Goal: Communication & Community: Answer question/provide support

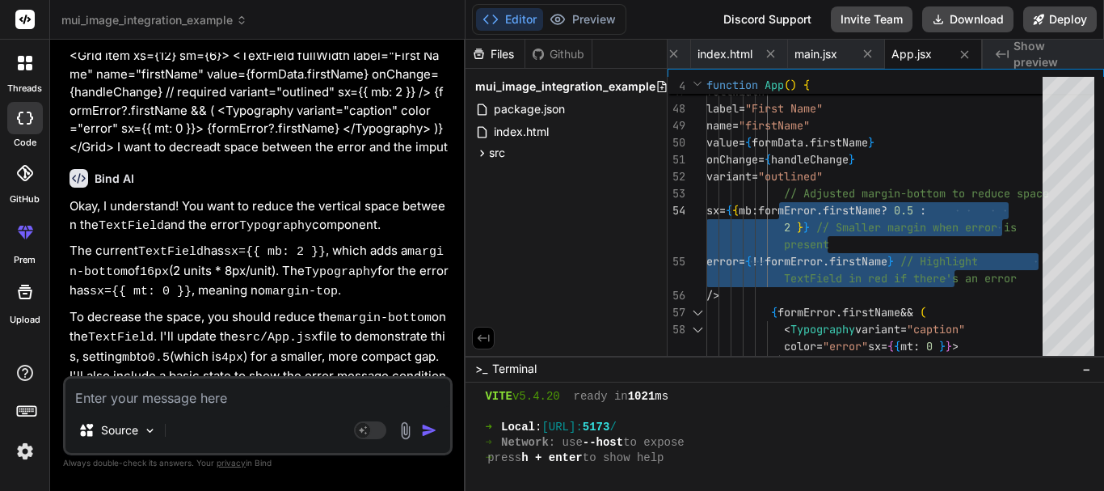
click at [140, 402] on textarea at bounding box center [257, 392] width 385 height 29
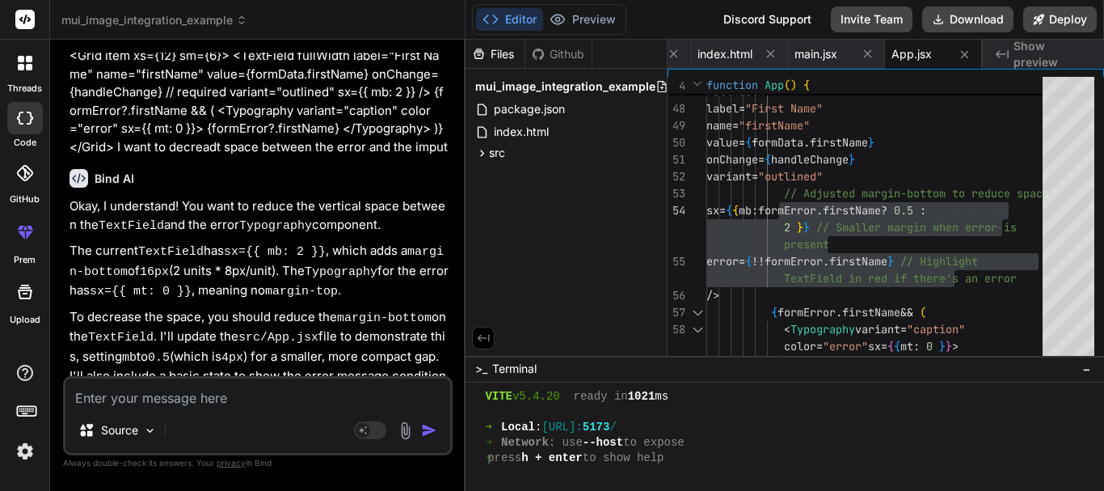
paste textarea "Hi [PERSON_NAME], I have freed up some space now you can upload."
type textarea "Hi [PERSON_NAME], I have freed up some space now you can upload."
type textarea "x"
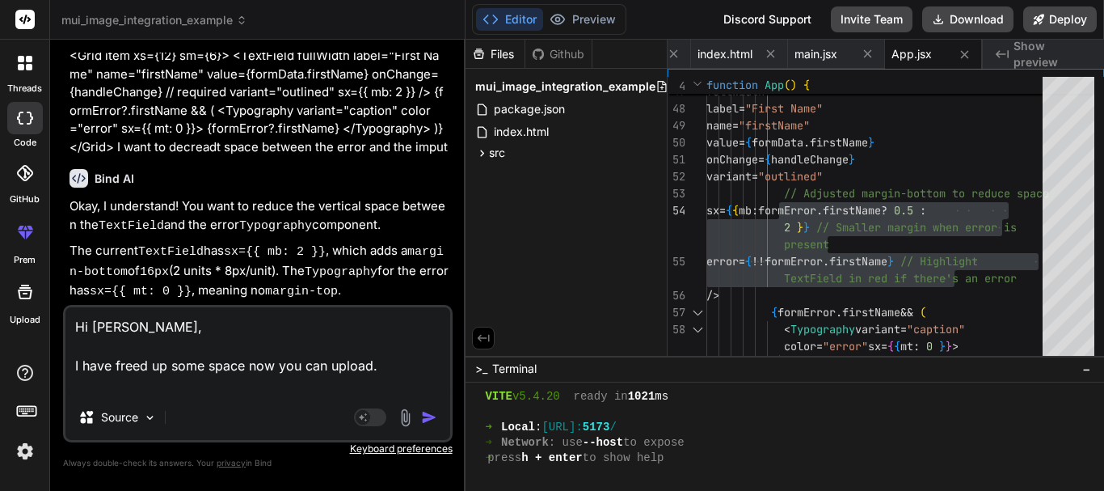
type textarea "Hi [PERSON_NAME], I have freed up some space now you can upload. r"
type textarea "x"
type textarea "Hi [PERSON_NAME], I have freed up some space now you can upload. re"
type textarea "x"
type textarea "Hi [PERSON_NAME], I have freed up some space now you can upload. ref"
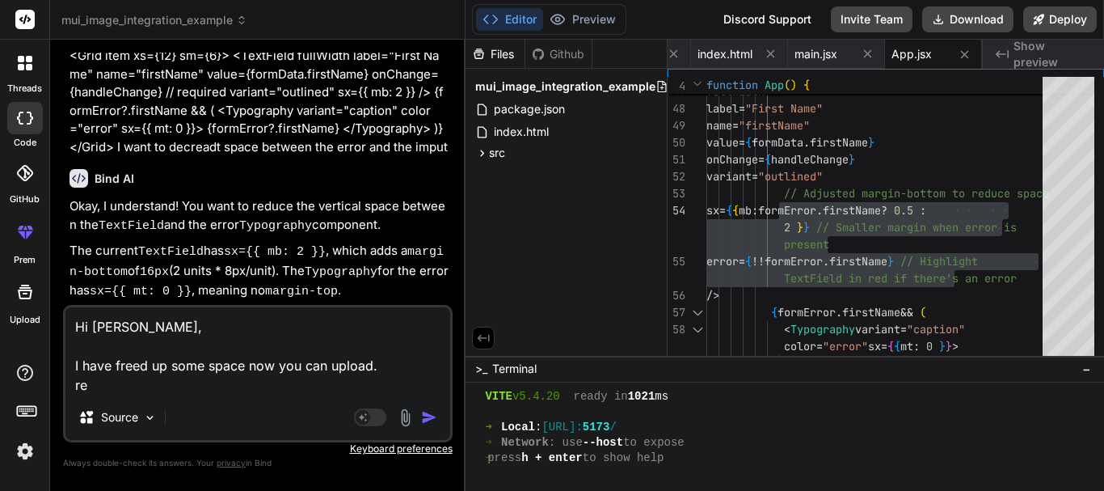
type textarea "x"
type textarea "Hi [PERSON_NAME], I have freed up some space now you can upload. refr"
type textarea "x"
type textarea "Hi [PERSON_NAME], I have freed up some space now you can upload. [GEOGRAPHIC_DA…"
type textarea "x"
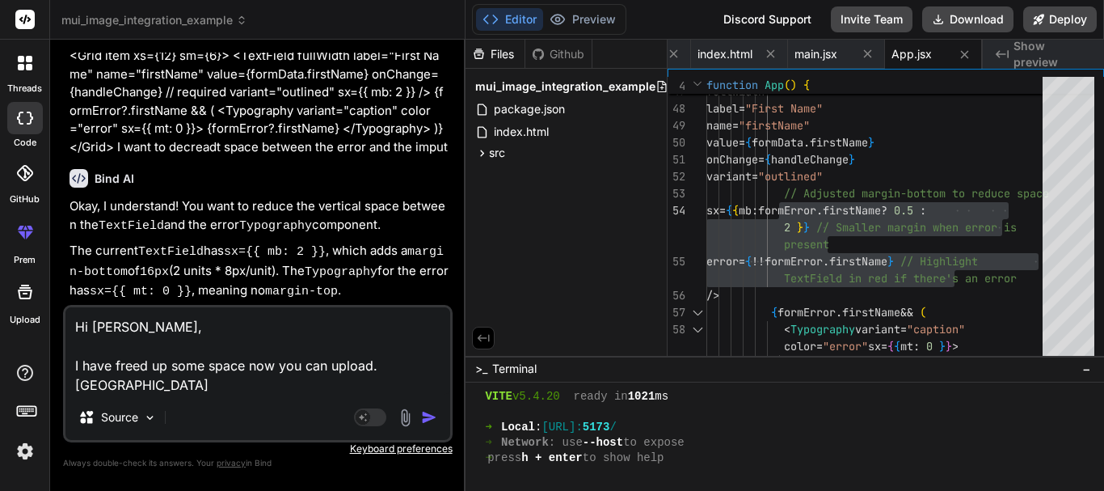
type textarea "Hi [PERSON_NAME], I have freed up some space now you can upload. refram"
type textarea "x"
type textarea "Hi [PERSON_NAME], I have freed up some space now you can upload. reframe"
type textarea "x"
type textarea "Hi [PERSON_NAME], I have freed up some space now you can upload. reframe"
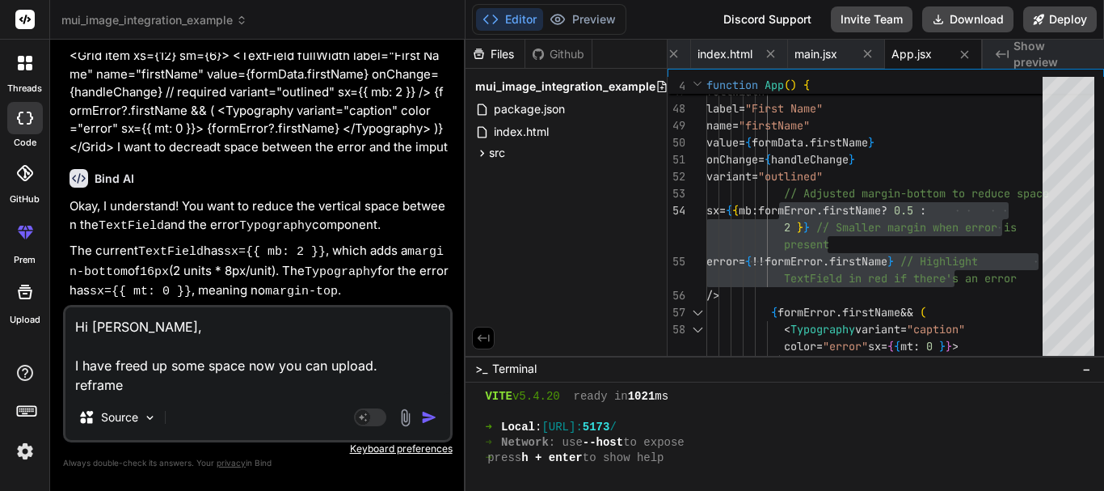
type textarea "x"
type textarea "Hi [PERSON_NAME], I have freed up some space now you can upload. reframe i"
type textarea "x"
type textarea "Hi [PERSON_NAME], I have freed up some space now you can upload. reframe it"
type textarea "x"
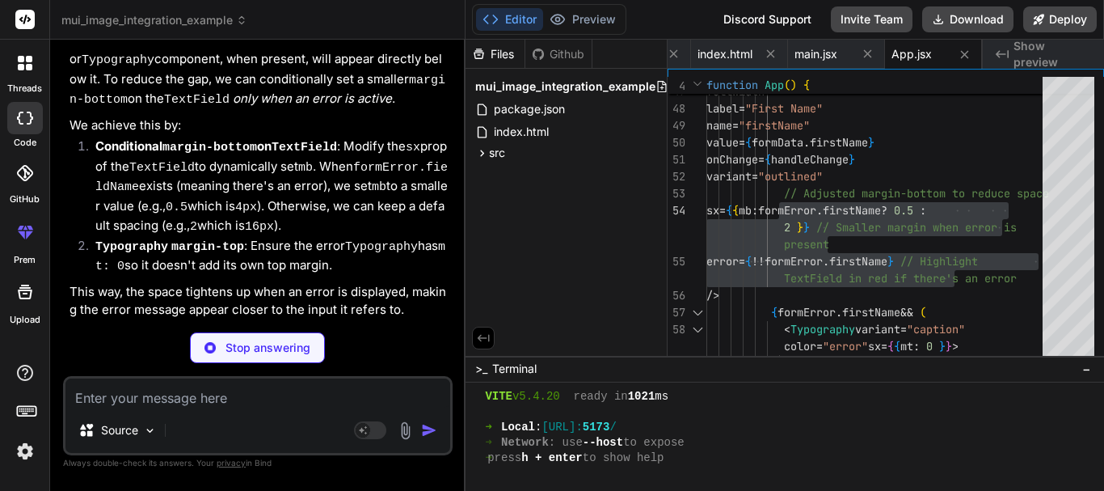
scroll to position [4234, 0]
click at [242, 350] on p "Stop answering" at bounding box center [268, 348] width 85 height 16
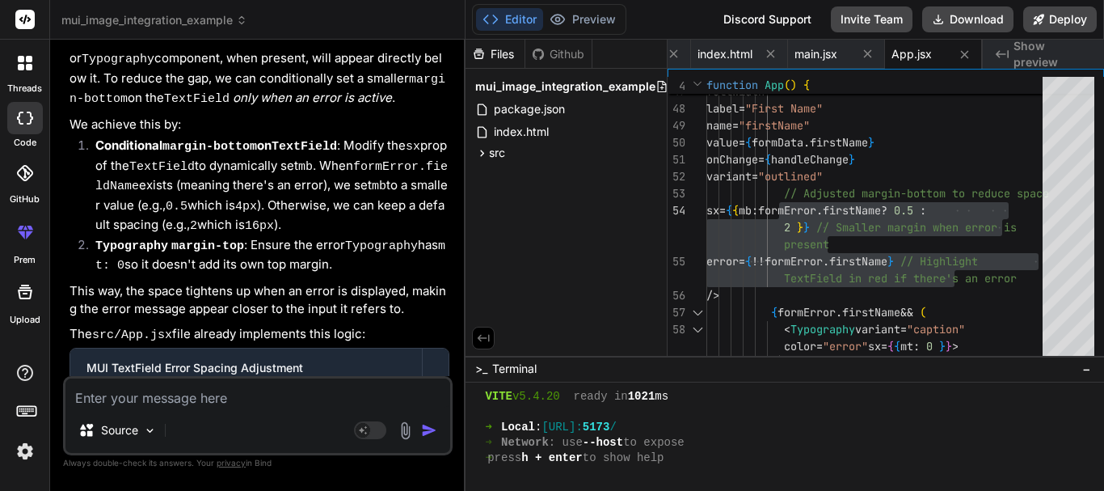
scroll to position [4220, 0]
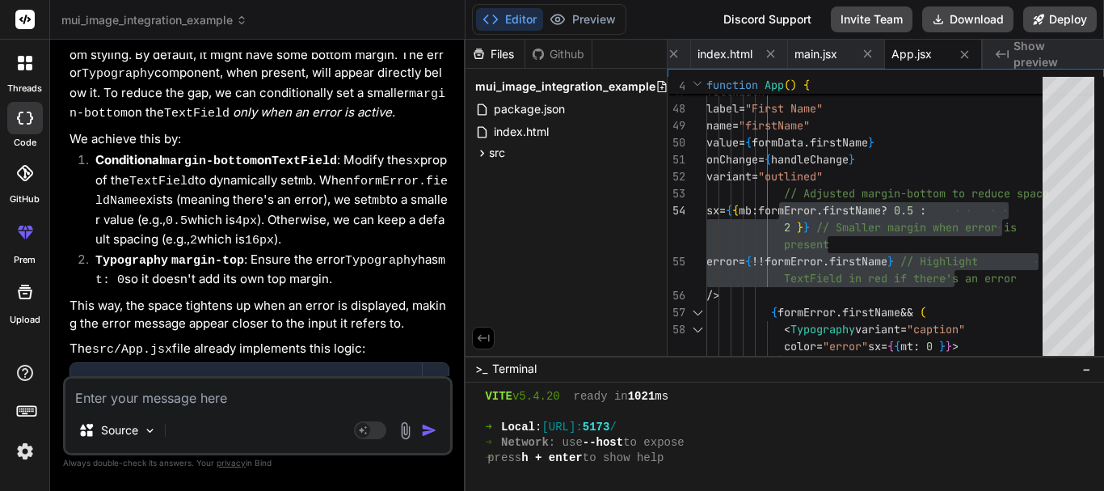
click at [18, 63] on icon at bounding box center [25, 63] width 15 height 15
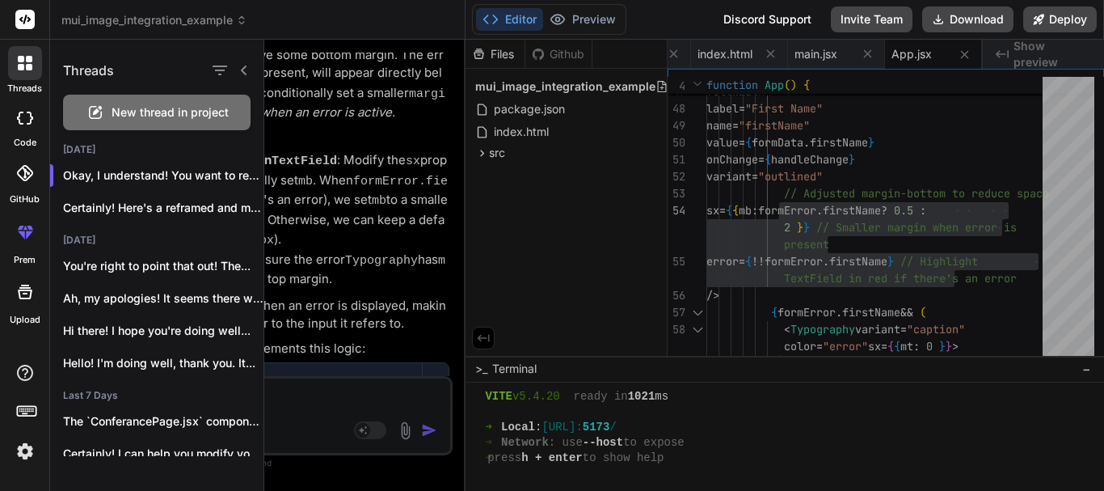
click at [130, 110] on span "New thread in project" at bounding box center [170, 112] width 117 height 16
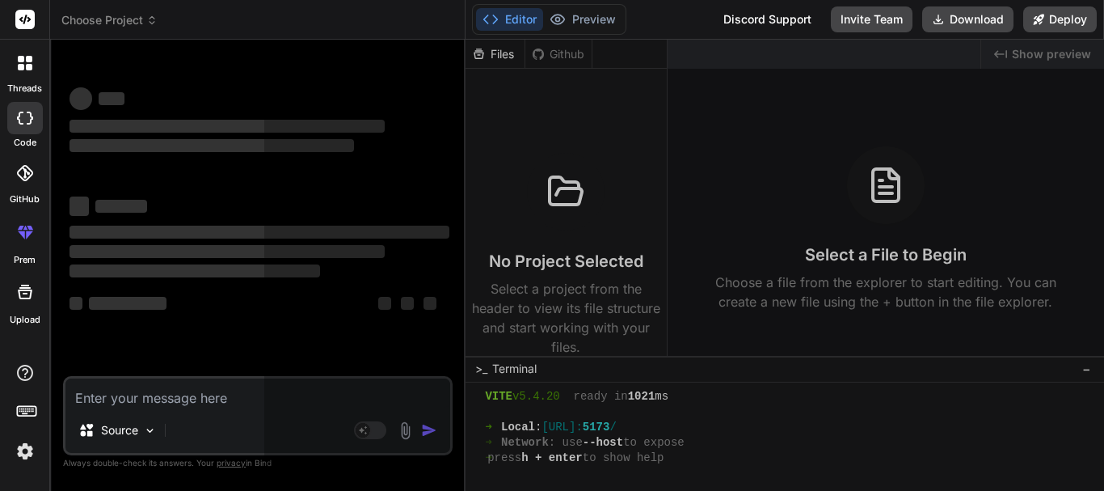
scroll to position [1521, 0]
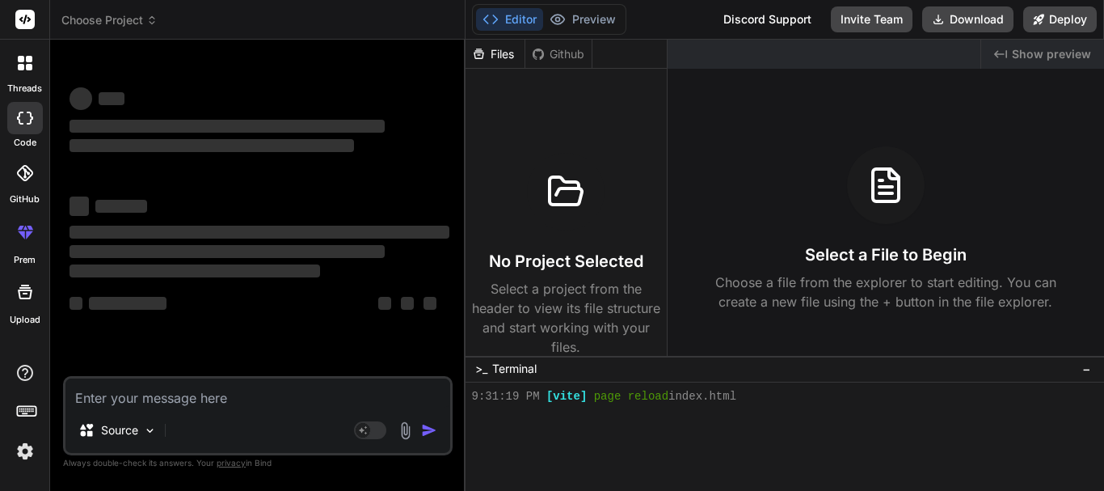
click at [107, 408] on div "Source Agent Mode. When this toggle is activated, AI automatically makes decisi…" at bounding box center [258, 415] width 390 height 79
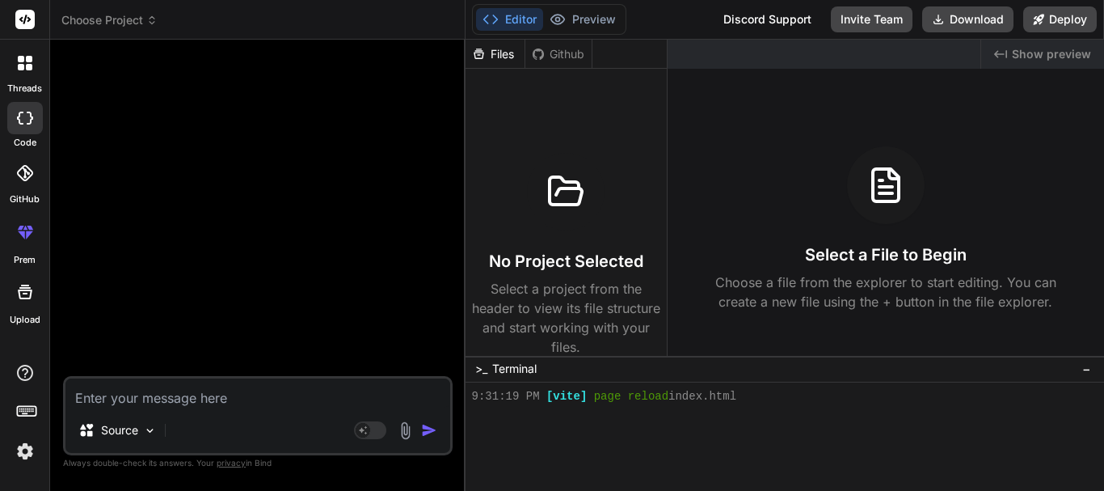
click at [103, 400] on textarea at bounding box center [257, 392] width 385 height 29
type textarea "x"
paste textarea "Hi [PERSON_NAME], I have freed up some space now you can upload."
type textarea "Hi [PERSON_NAME], I have freed up some space now you can upload."
type textarea "x"
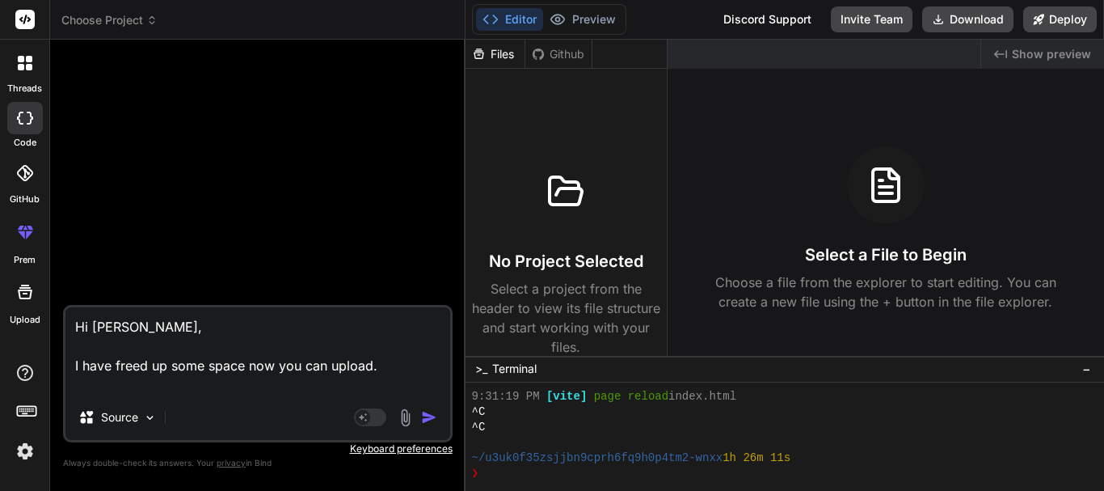
type textarea "Hi [PERSON_NAME], I have freed up some space now you can upload. c"
type textarea "x"
type textarea "Hi [PERSON_NAME], I have freed up some space now you can upload. co"
type textarea "x"
type textarea "Hi [PERSON_NAME], I have freed up some space now you can upload. cor"
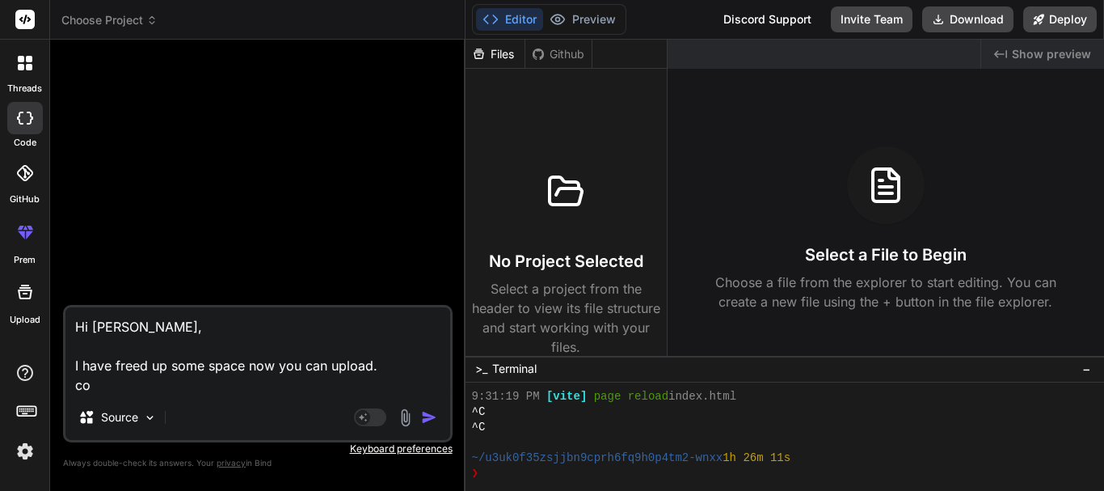
type textarea "x"
type textarea "Hi [PERSON_NAME], I have freed up some space now you can upload. corr"
type textarea "x"
type textarea "Hi [PERSON_NAME], I have freed up some space now you can upload. corre"
type textarea "x"
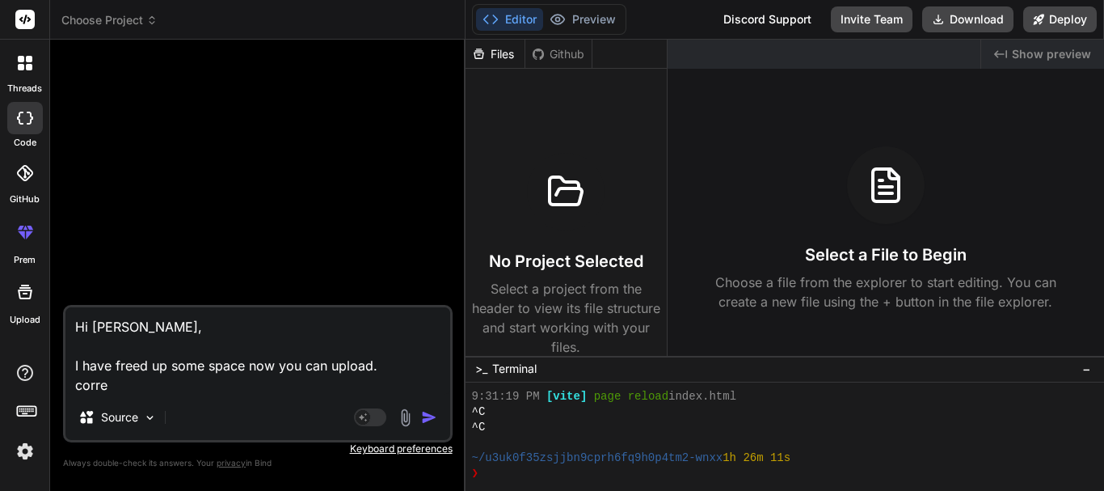
type textarea "Hi [PERSON_NAME], I have freed up some space now you can upload. correc"
type textarea "x"
type textarea "Hi [PERSON_NAME], I have freed up some space now you can upload. correct"
type textarea "x"
type textarea "Hi [PERSON_NAME], I have freed up some space now you can upload. correct"
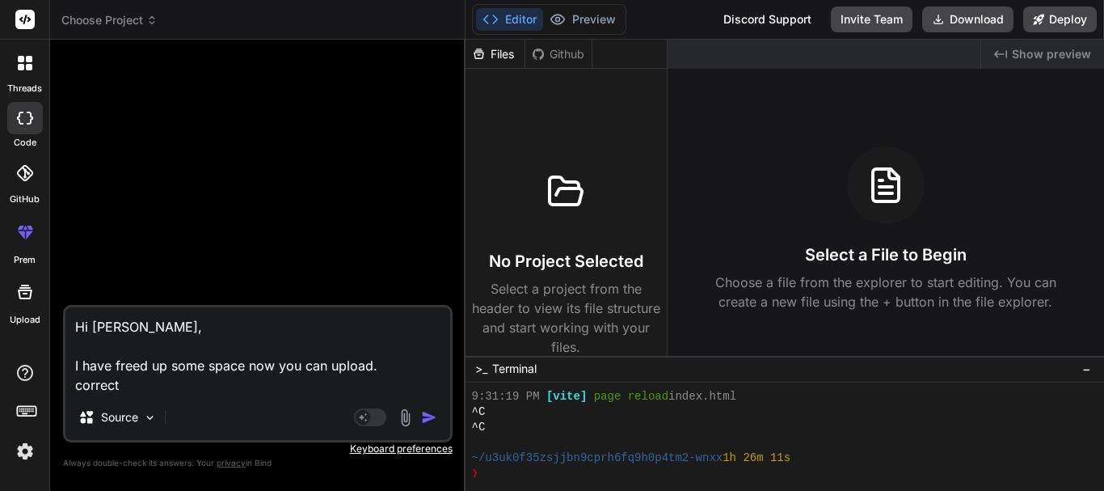
type textarea "x"
type textarea "Hi [PERSON_NAME], I have freed up some space now you can upload. correct i"
type textarea "x"
type textarea "Hi [PERSON_NAME], I have freed up some space now you can upload. correct it"
type textarea "x"
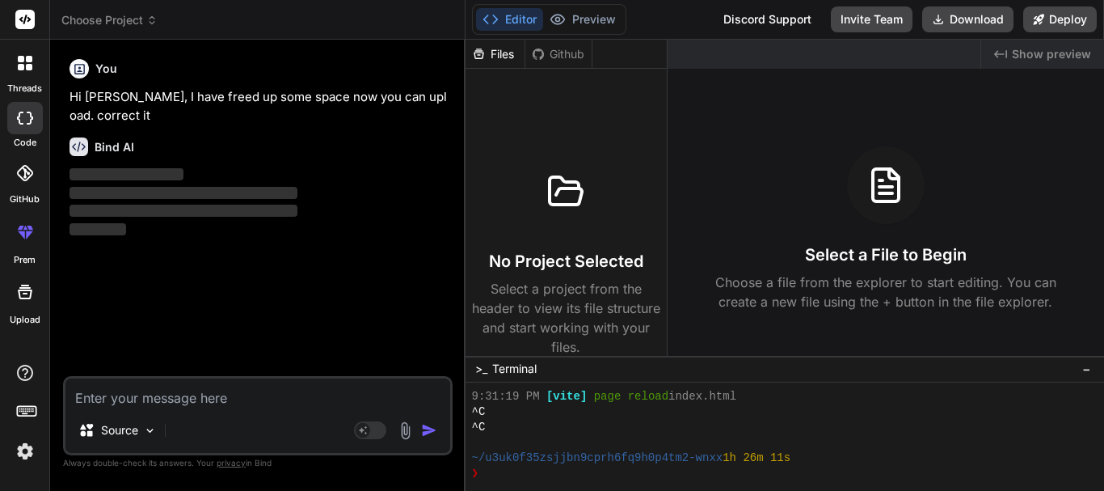
type textarea "x"
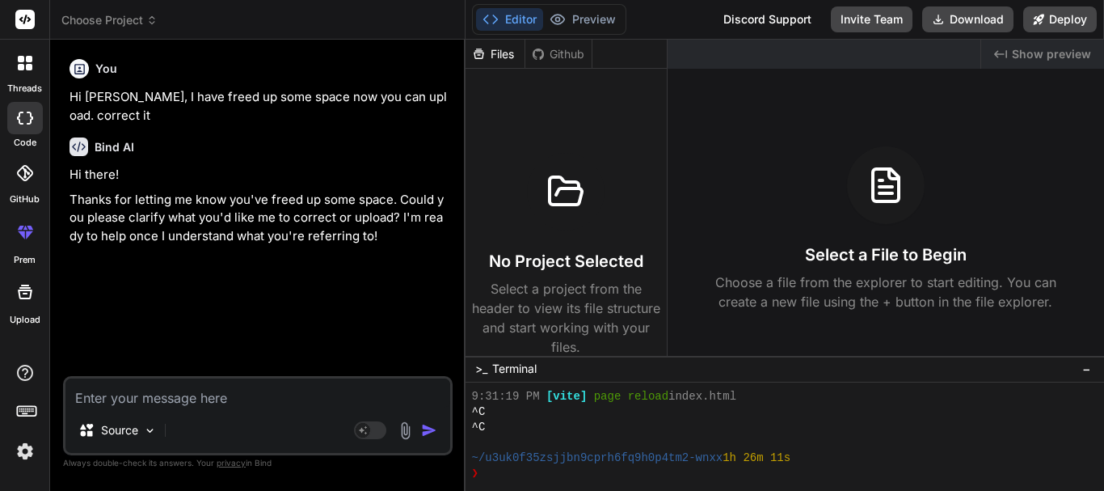
paste textarea "Hi [PERSON_NAME], I have freed up some space now you can upload."
type textarea "Hi [PERSON_NAME], I have freed up some space now you can upload."
type textarea "x"
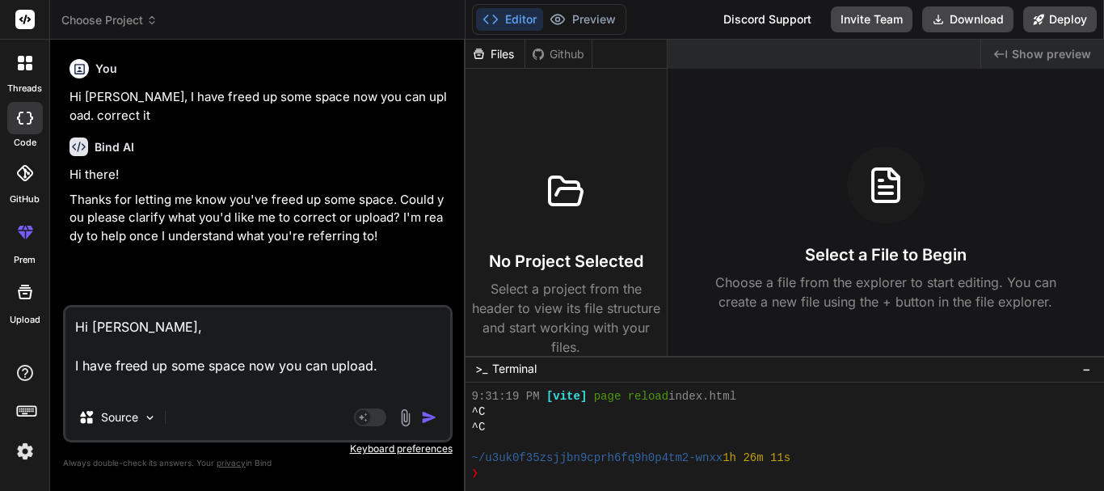
type textarea "Hi [PERSON_NAME], I have freed up some space now you can upload. c"
type textarea "x"
type textarea "Hi [PERSON_NAME], I have freed up some space now you can upload. co"
type textarea "x"
type textarea "Hi [PERSON_NAME], I have freed up some space now you can upload. cor"
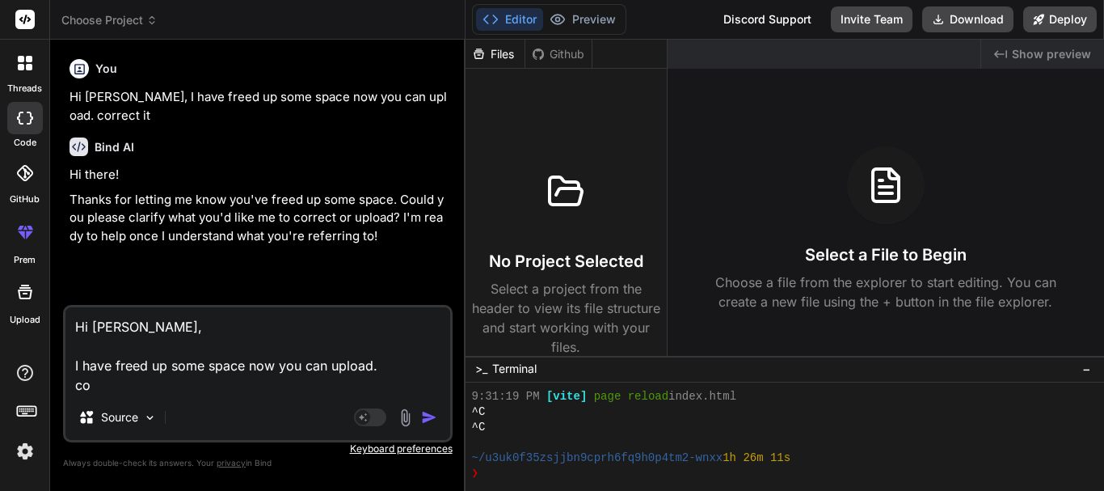
type textarea "x"
type textarea "Hi [PERSON_NAME], I have freed up some space now you can upload. corr"
type textarea "x"
type textarea "Hi [PERSON_NAME], I have freed up some space now you can upload. corre"
type textarea "x"
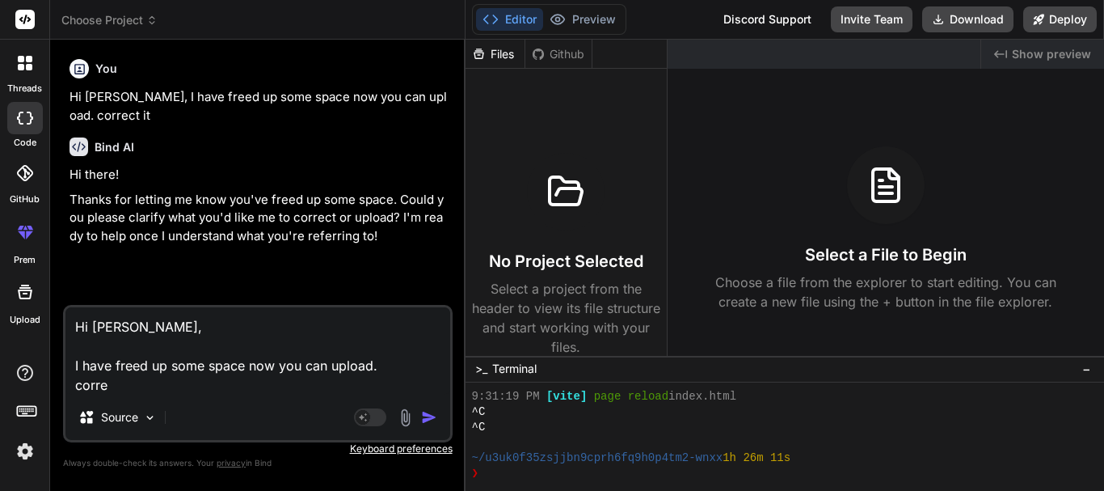
type textarea "Hi [PERSON_NAME], I have freed up some space now you can upload. correc"
type textarea "x"
type textarea "Hi [PERSON_NAME], I have freed up some space now you can upload. correct"
type textarea "x"
type textarea "Hi [PERSON_NAME], I have freed up some space now you can upload. correct"
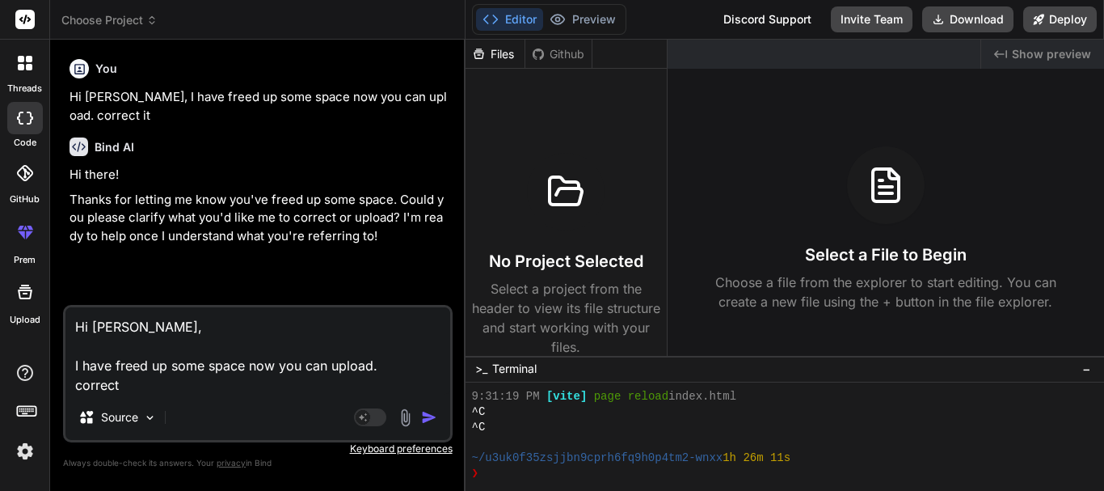
type textarea "x"
type textarea "Hi [PERSON_NAME], I have freed up some space now you can upload. correct t"
type textarea "x"
type textarea "Hi [PERSON_NAME], I have freed up some space now you can upload. correct th"
type textarea "x"
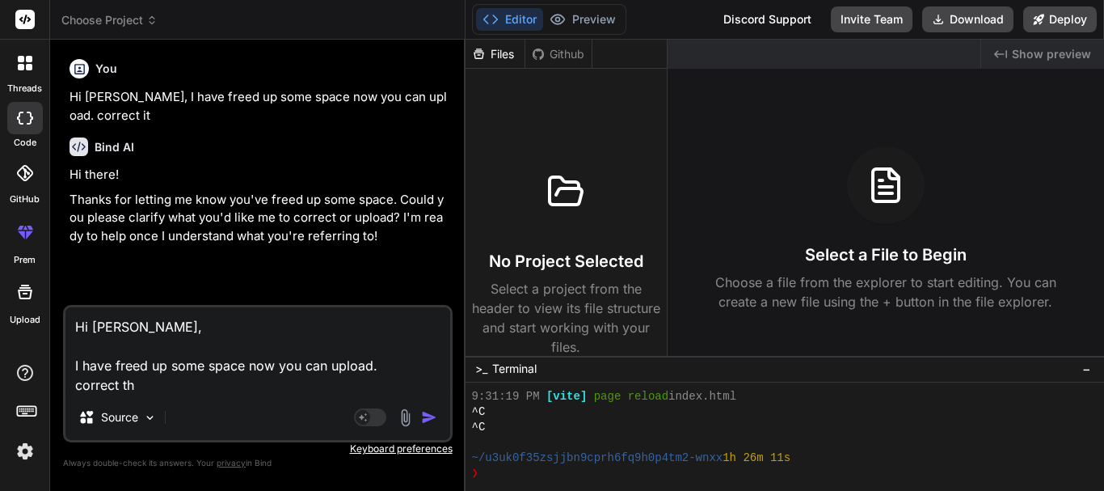
type textarea "Hi [PERSON_NAME], I have freed up some space now you can upload. correct thi"
type textarea "x"
type textarea "Hi [PERSON_NAME], I have freed up some space now you can upload. correct this"
type textarea "x"
type textarea "Hi [PERSON_NAME], I have freed up some space now you can upload. correct this"
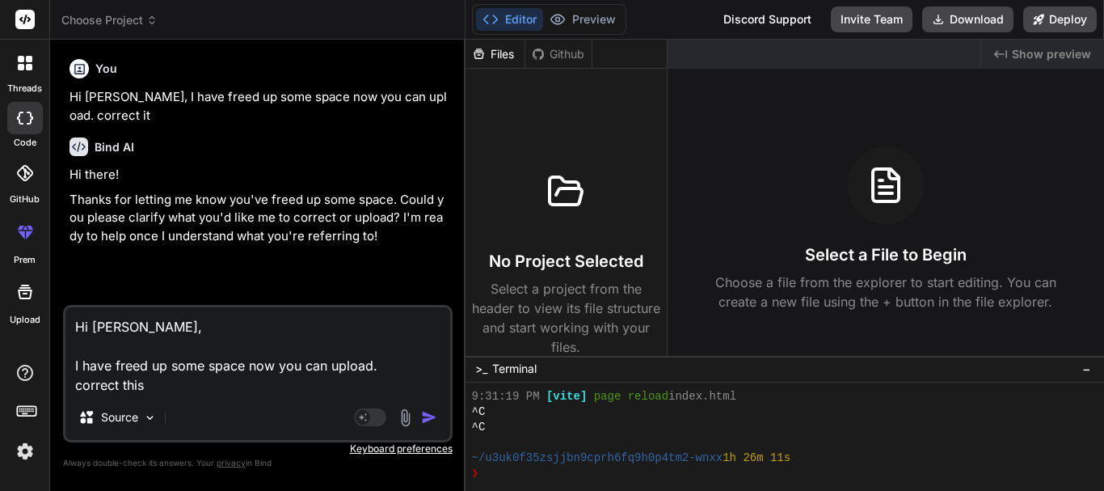
type textarea "x"
type textarea "Hi [PERSON_NAME], I have freed up some space now you can upload. correct this e"
type textarea "x"
type textarea "Hi [PERSON_NAME], I have freed up some space now you can upload. correct this em"
type textarea "x"
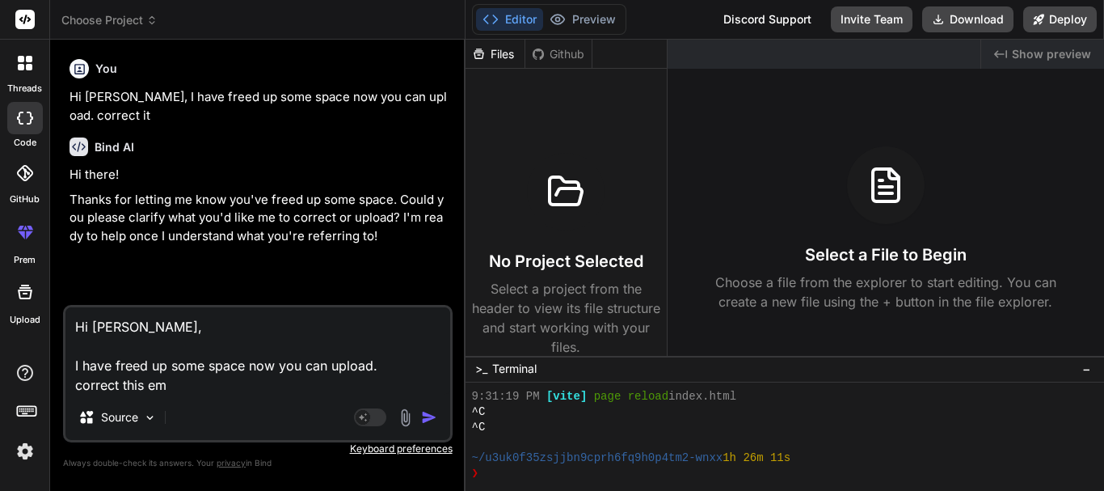
type textarea "Hi [PERSON_NAME], I have freed up some space now you can upload. correct this e…"
type textarea "x"
type textarea "Hi [PERSON_NAME], I have freed up some space now you can upload. correct this e…"
type textarea "x"
type textarea "Hi [PERSON_NAME], I have freed up some space now you can upload. correct this e…"
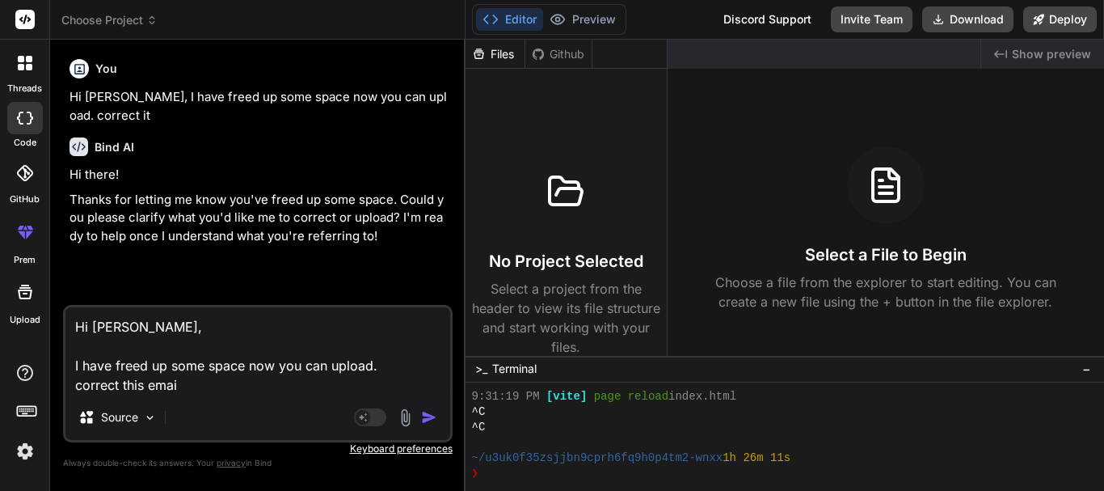
type textarea "x"
type textarea "Hi [PERSON_NAME], I have freed up some space now you can upload. correct this e…"
type textarea "x"
type textarea "Hi [PERSON_NAME], I have freed up some space now you can upload. correct this e…"
type textarea "x"
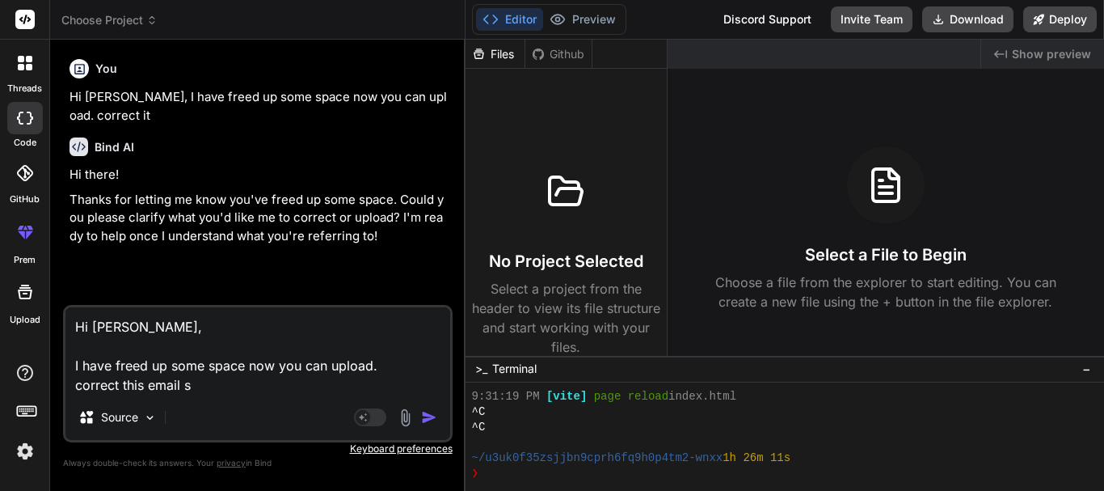
type textarea "Hi [PERSON_NAME], I have freed up some space now you can upload. correct this e…"
type textarea "x"
type textarea "Hi [PERSON_NAME], I have freed up some space now you can upload. correct this e…"
type textarea "x"
type textarea "Hi [PERSON_NAME], I have freed up some space now you can upload. correct this e…"
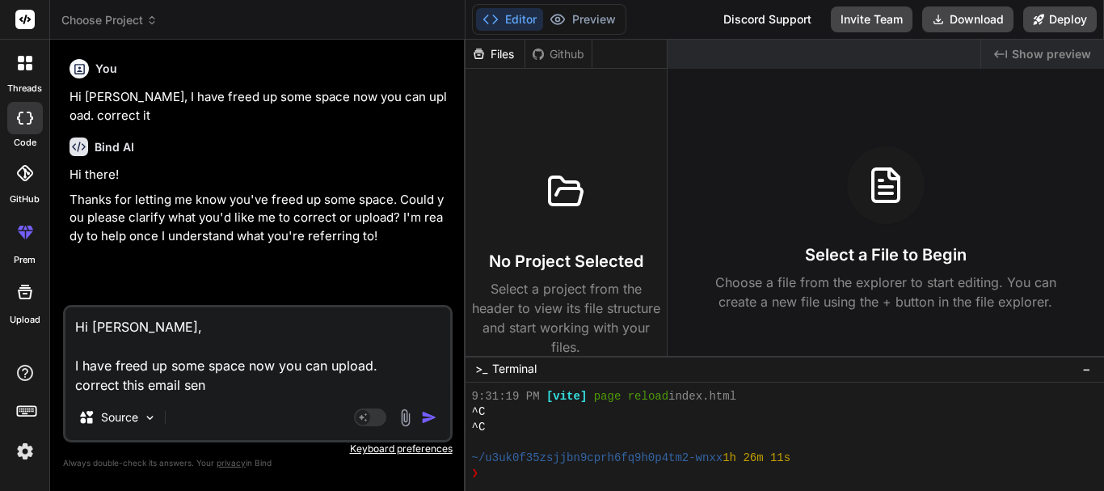
type textarea "x"
type textarea "Hi [PERSON_NAME], I have freed up some space now you can upload. correct this e…"
type textarea "x"
type textarea "Hi [PERSON_NAME], I have freed up some space now you can upload. correct this e…"
type textarea "x"
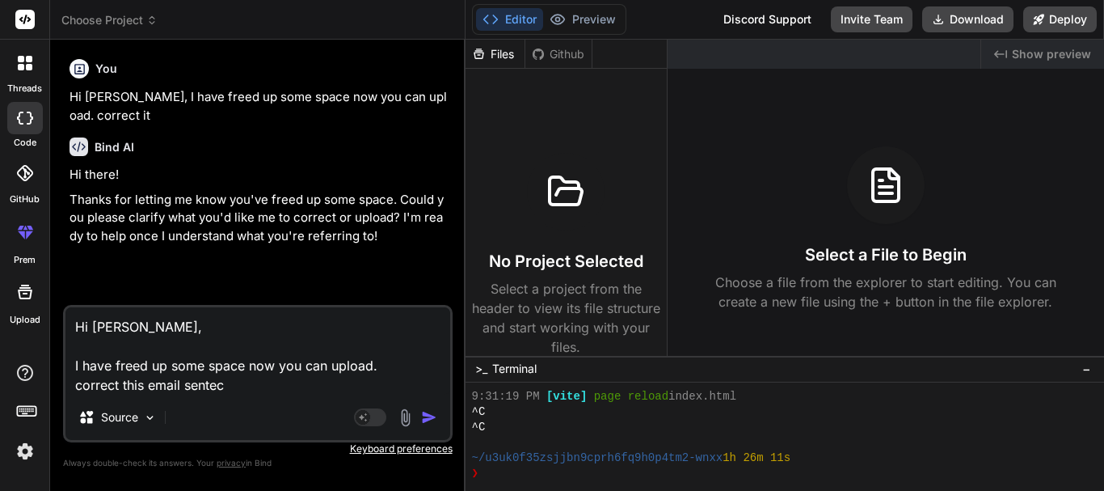
type textarea "Hi [PERSON_NAME], I have freed up some space now you can upload. correct this e…"
type textarea "x"
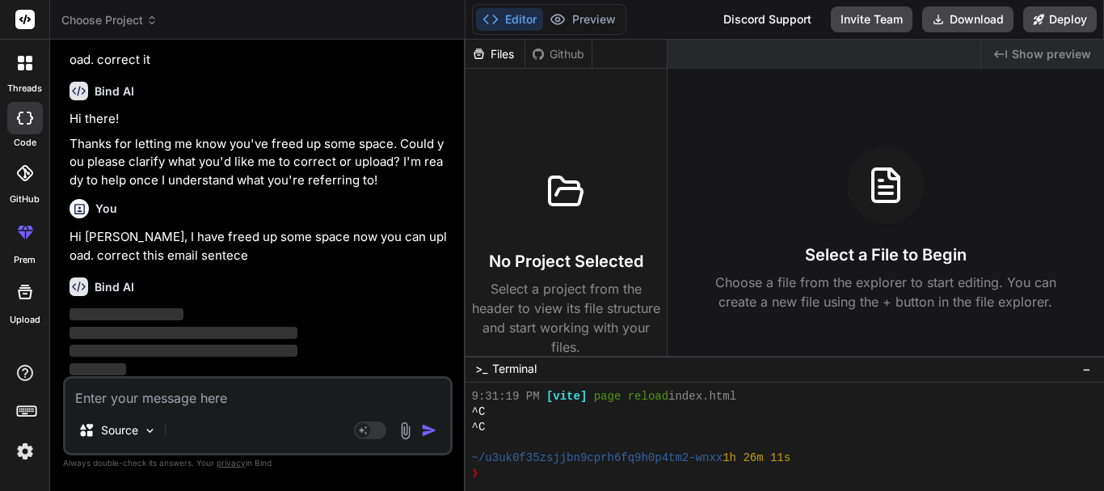
scroll to position [58, 0]
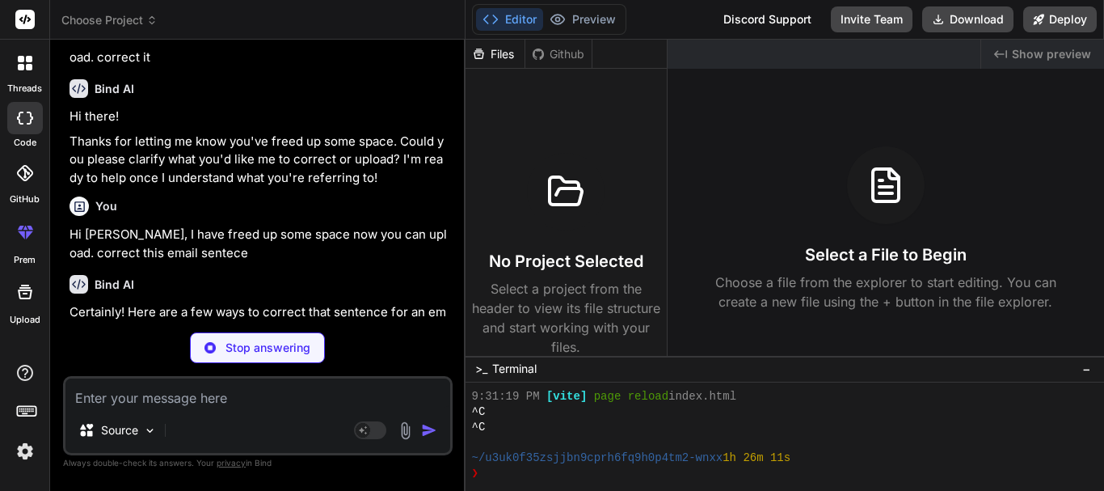
type textarea "x"
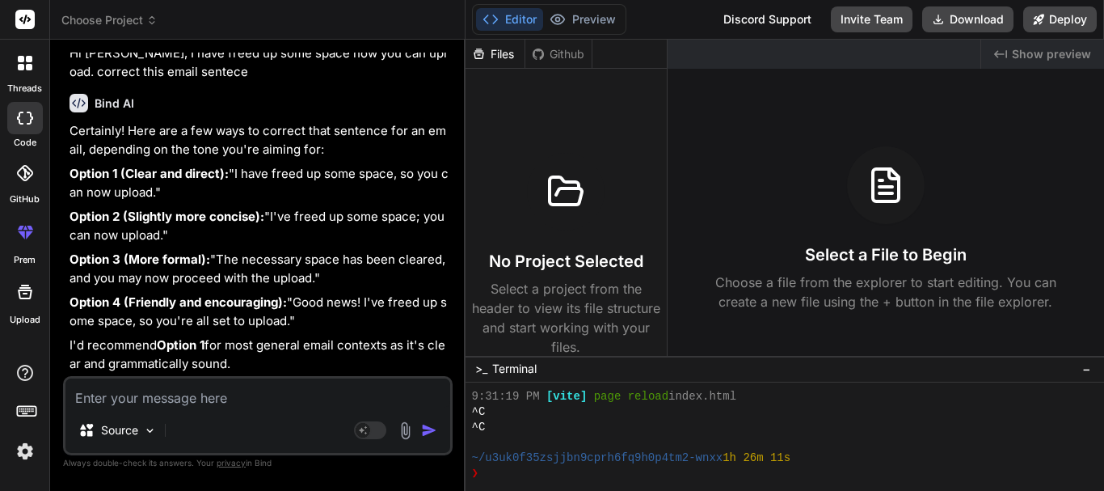
scroll to position [276, 0]
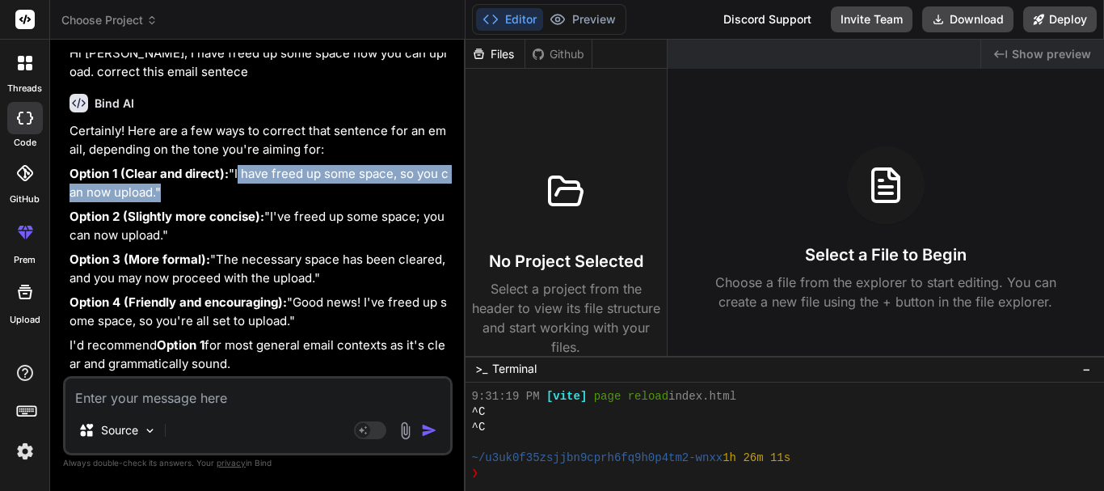
drag, startPoint x: 377, startPoint y: 157, endPoint x: 74, endPoint y: 157, distance: 302.4
click at [74, 165] on p "Option 1 (Clear and direct): "I have freed up some space, so you can now upload…" at bounding box center [260, 183] width 380 height 36
copy p "I have freed up some space, so you can now upload."
